Goal: Information Seeking & Learning: Understand process/instructions

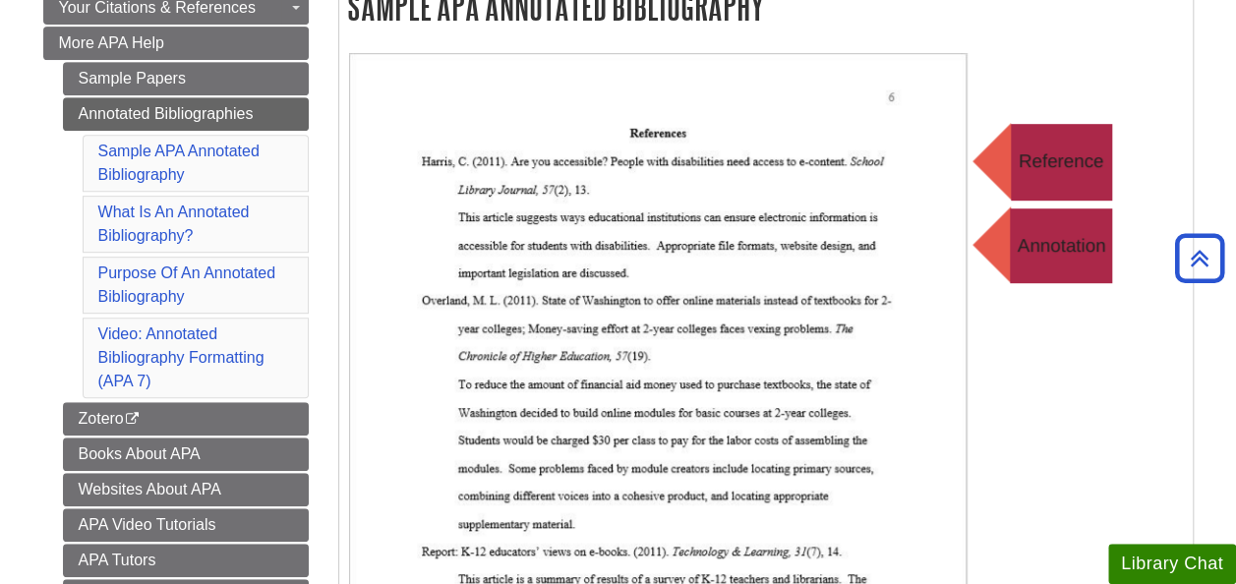
scroll to position [399, 0]
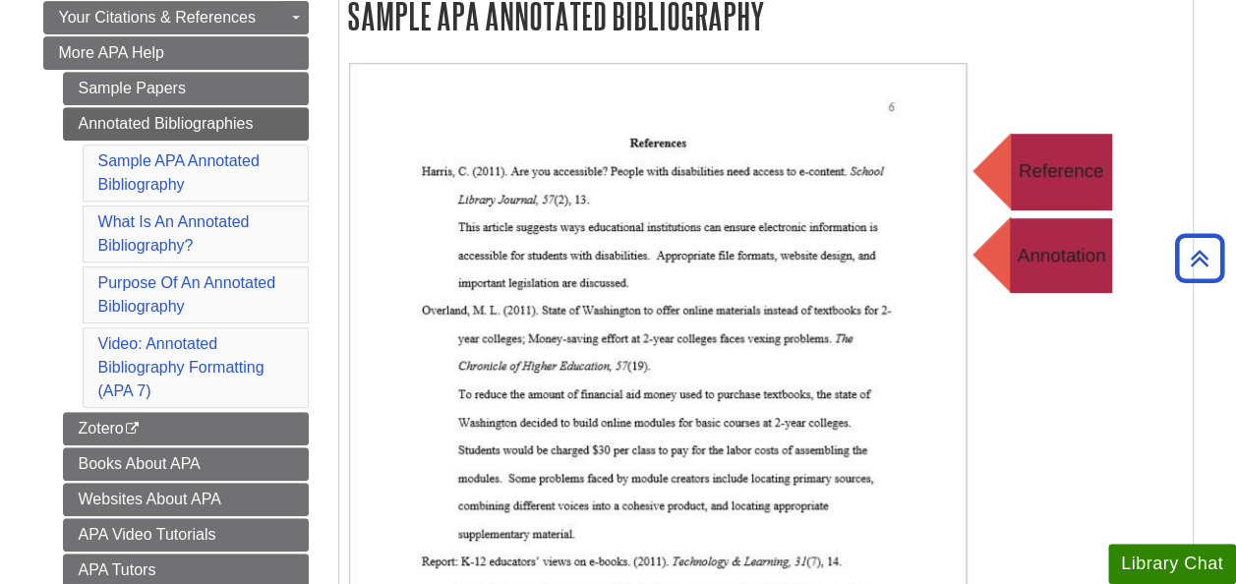
click at [193, 166] on li "Sample APA Annotated Bibliography" at bounding box center [196, 173] width 226 height 57
click at [174, 159] on link "Sample APA Annotated Bibliography" at bounding box center [178, 172] width 161 height 40
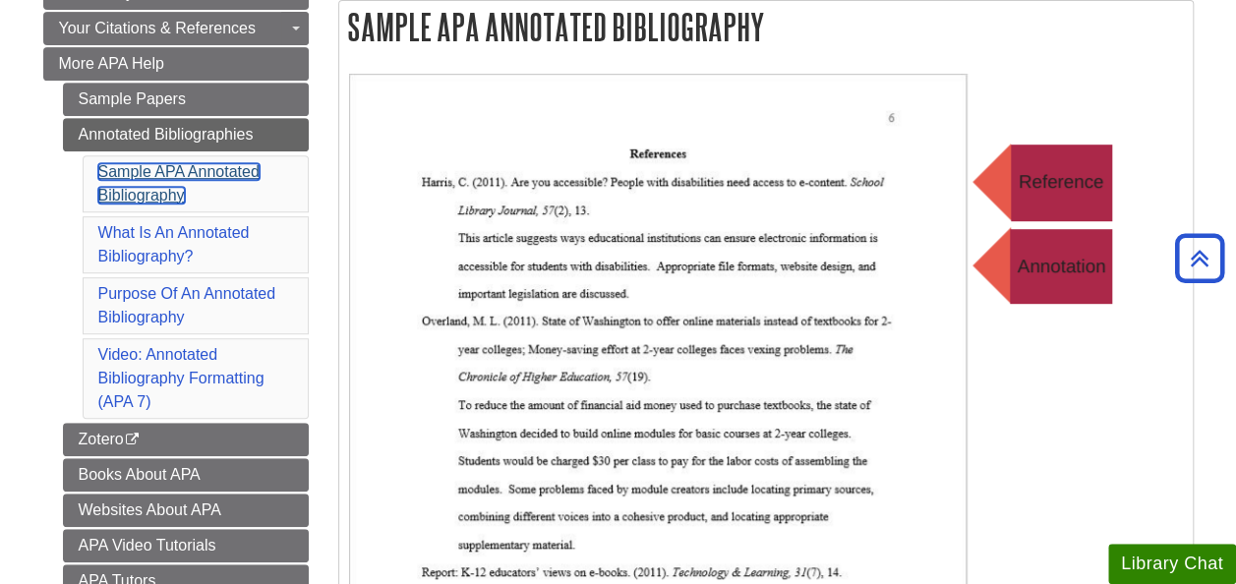
click at [150, 175] on link "Sample APA Annotated Bibliography" at bounding box center [178, 183] width 161 height 40
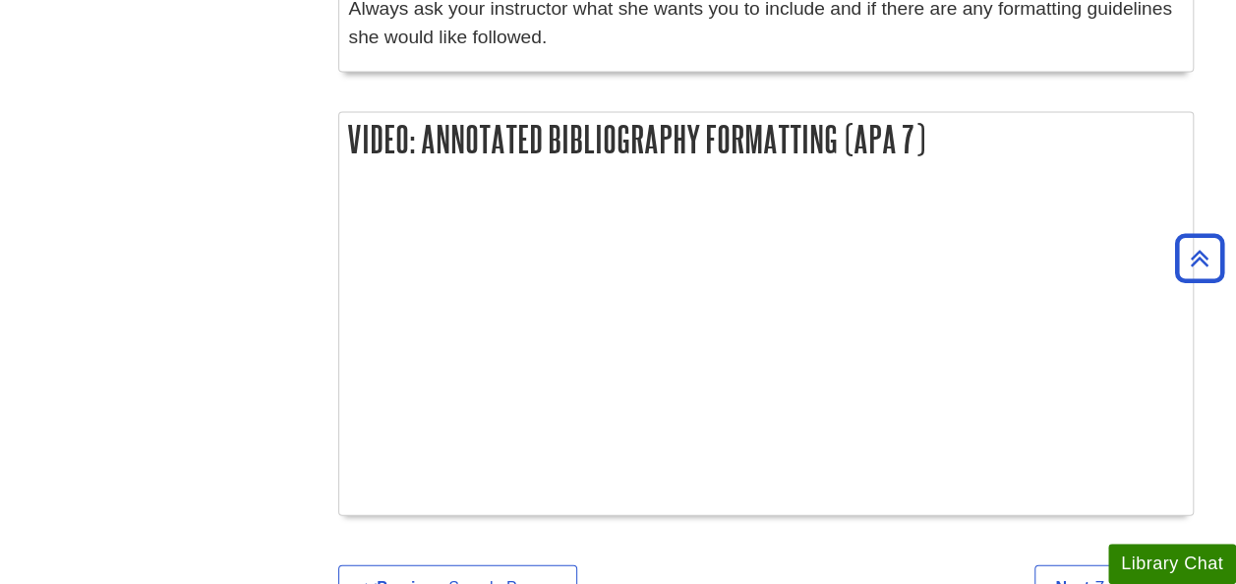
scroll to position [2152, 0]
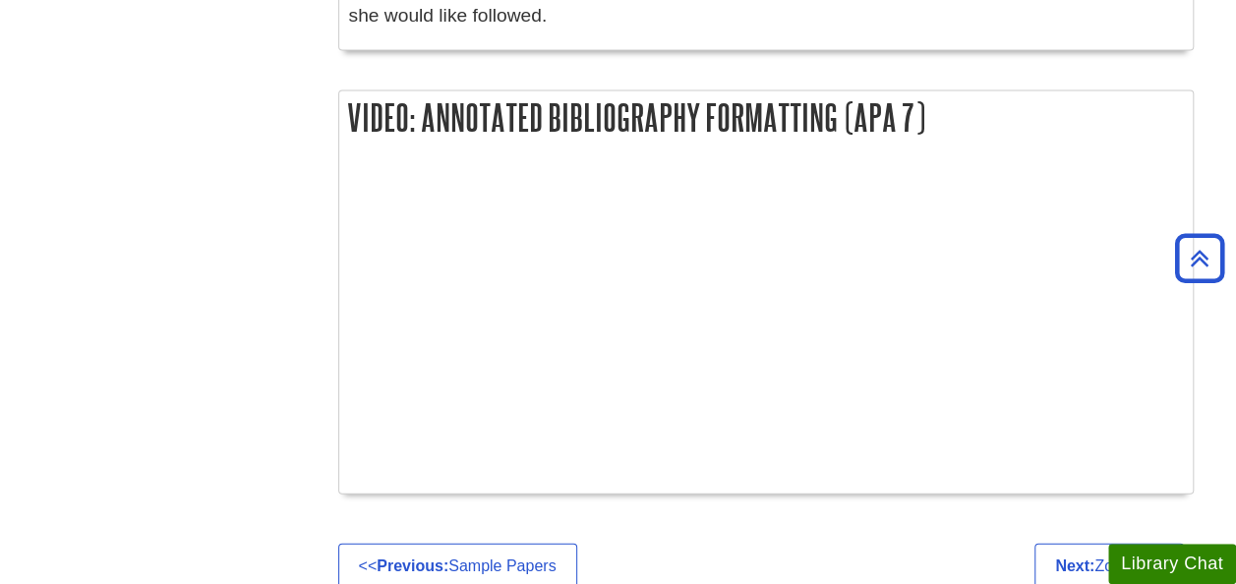
click at [675, 477] on div at bounding box center [766, 324] width 834 height 319
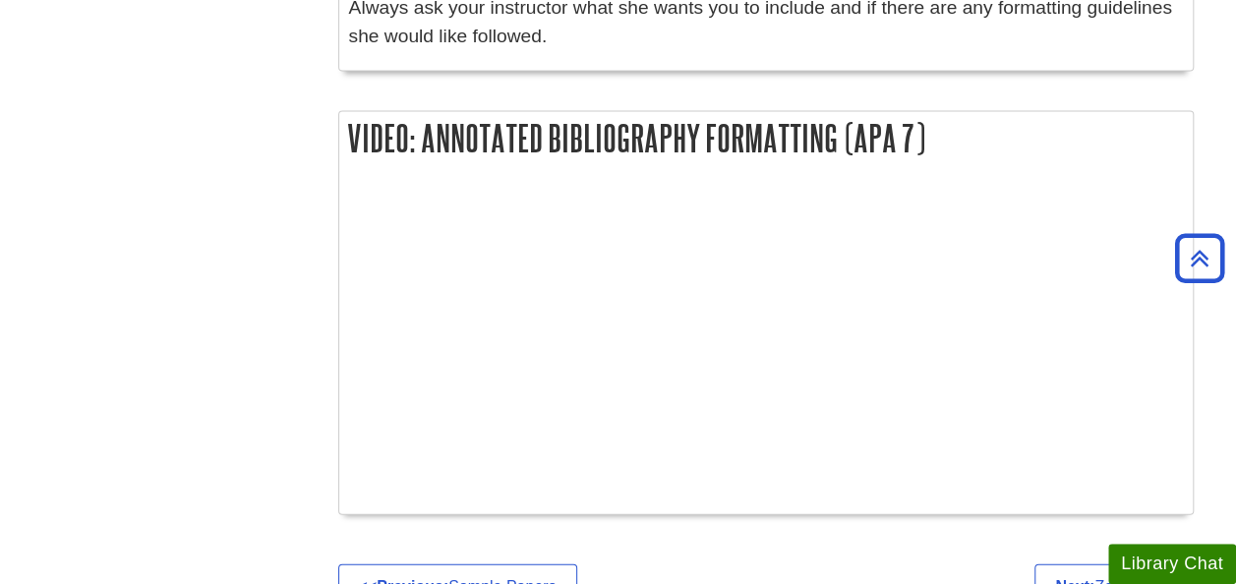
scroll to position [2181, 0]
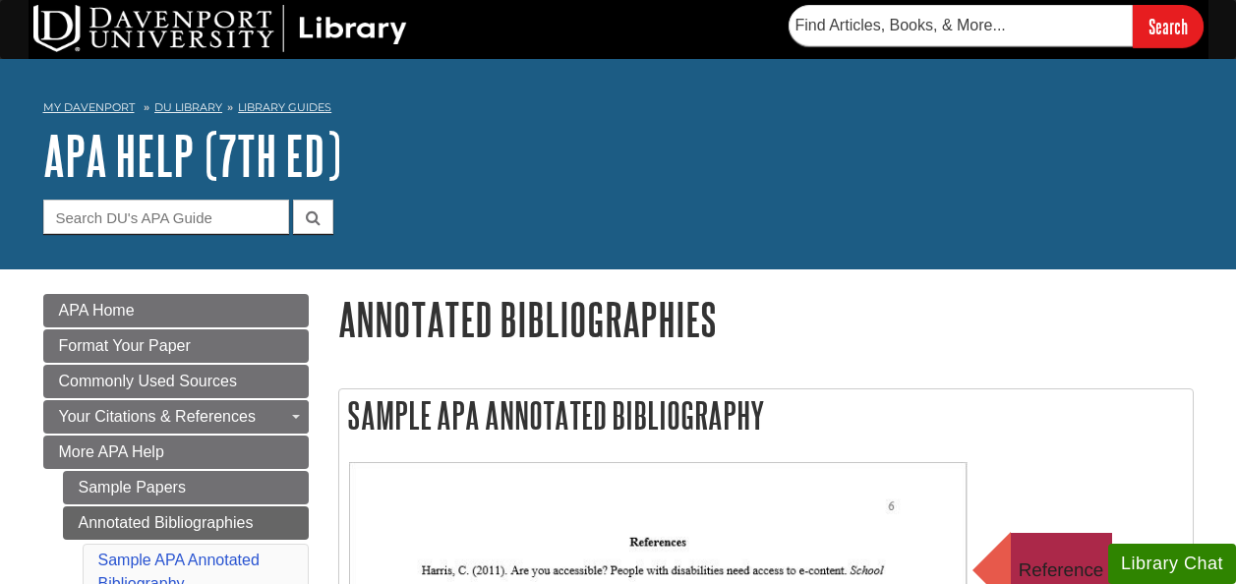
scroll to position [122, 0]
